Goal: Task Accomplishment & Management: Manage account settings

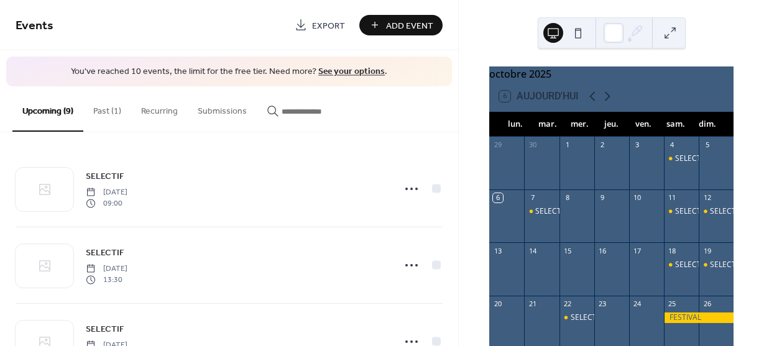
click at [107, 110] on button "Past (1)" at bounding box center [107, 108] width 48 height 44
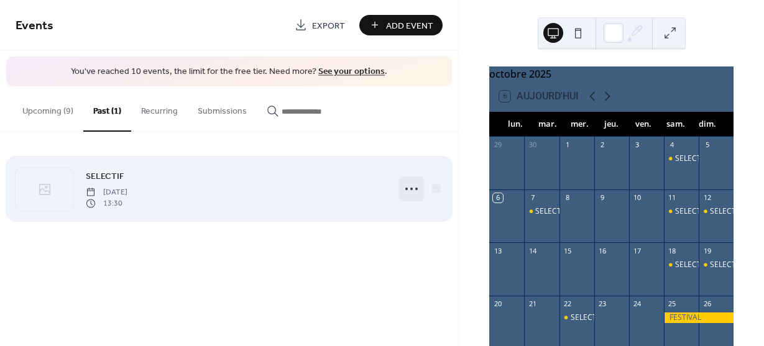
click at [414, 187] on icon at bounding box center [412, 189] width 20 height 20
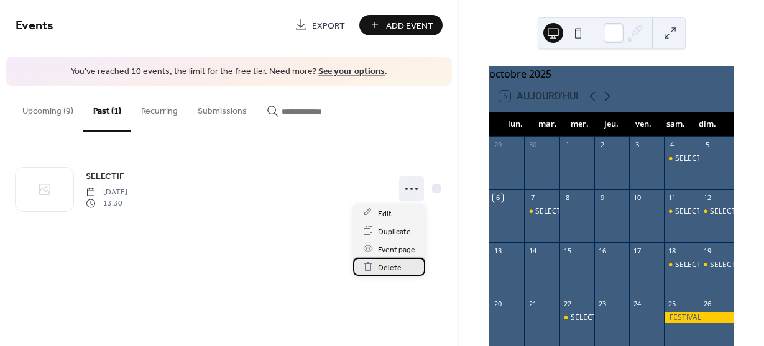
click at [393, 267] on span "Delete" at bounding box center [390, 267] width 24 height 13
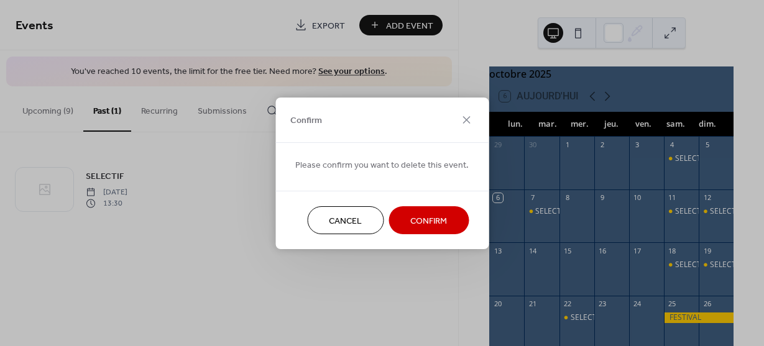
click at [422, 218] on span "Confirm" at bounding box center [429, 221] width 37 height 13
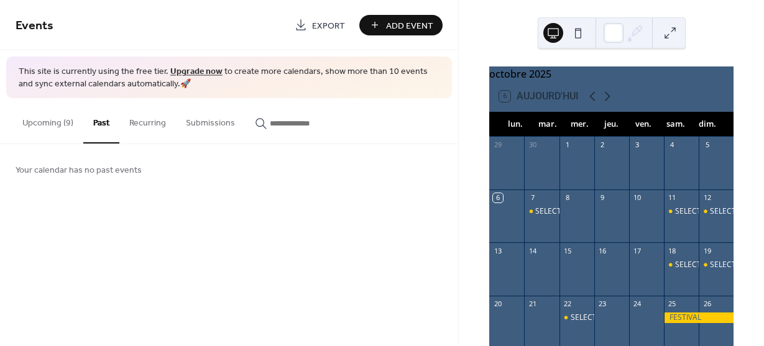
click at [47, 124] on button "Upcoming (9)" at bounding box center [47, 120] width 71 height 44
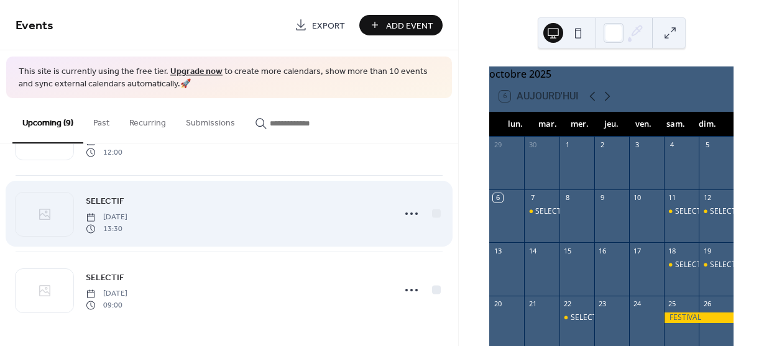
scroll to position [523, 0]
